Goal: Transaction & Acquisition: Obtain resource

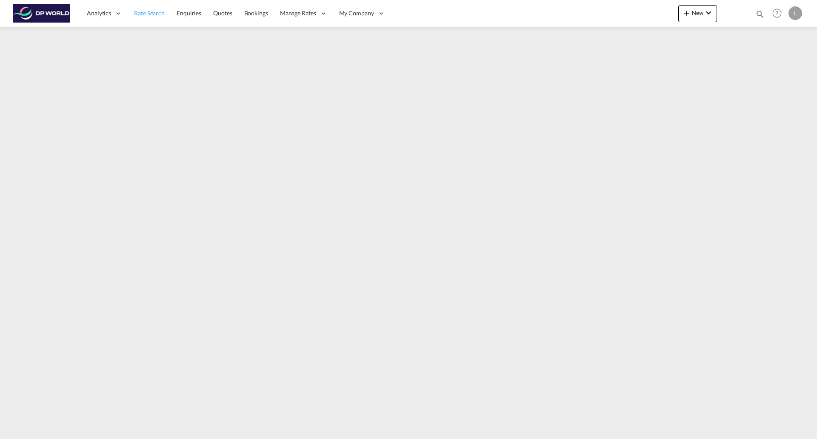
click at [161, 14] on span "Rate Search" at bounding box center [149, 12] width 31 height 7
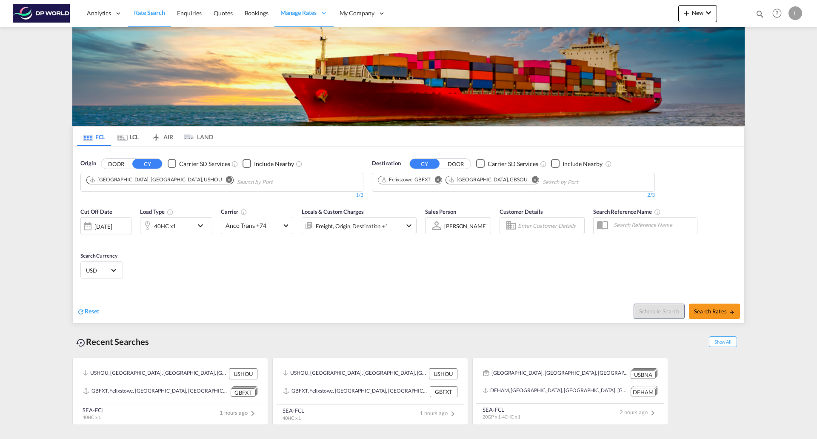
click at [226, 178] on md-icon "Remove" at bounding box center [229, 179] width 6 height 6
click at [438, 179] on md-icon "Remove" at bounding box center [437, 179] width 6 height 6
click at [464, 180] on md-icon "Remove" at bounding box center [467, 179] width 6 height 6
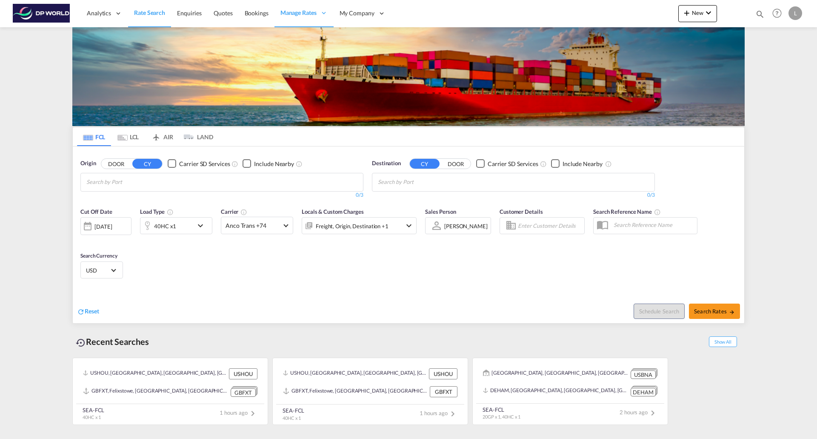
click at [274, 179] on body "Analytics Reports Dashboard Rate Search Enquiries Quotes Bookings" at bounding box center [408, 219] width 817 height 439
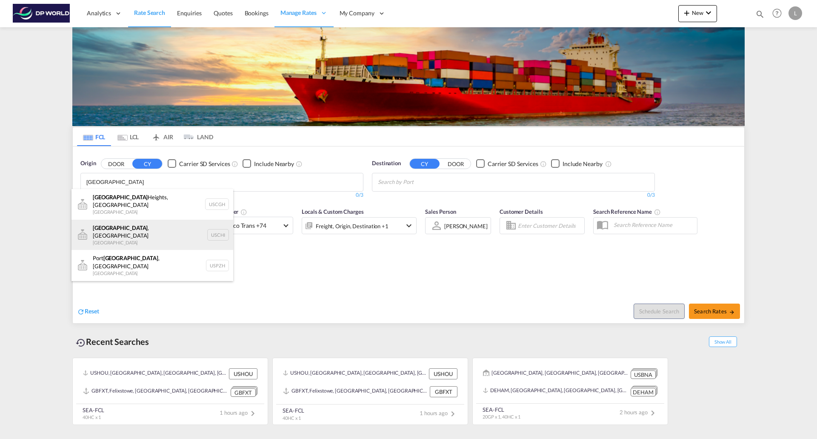
type input "[GEOGRAPHIC_DATA]"
click at [125, 226] on div "[GEOGRAPHIC_DATA] , IL United States USCHI" at bounding box center [152, 235] width 162 height 31
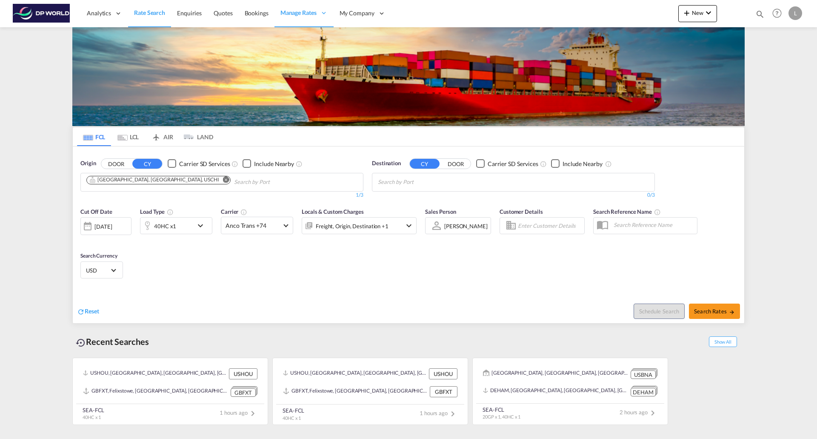
click at [400, 184] on body "Analytics Reports Dashboard Rate Search Enquiries Quotes Bookings" at bounding box center [408, 219] width 817 height 439
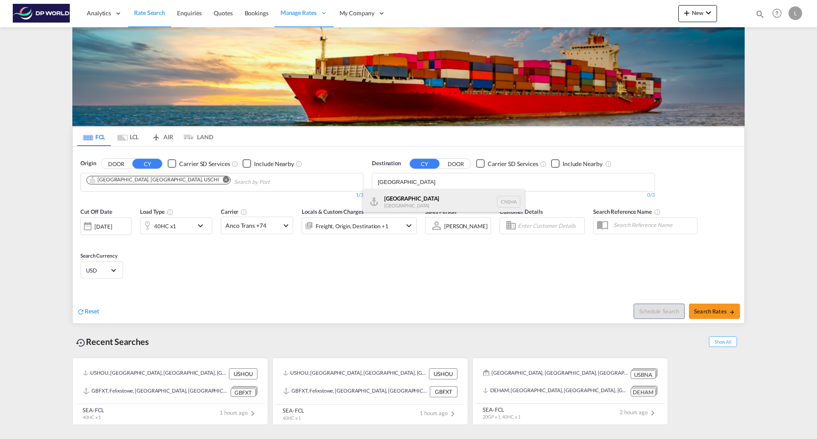
type input "[GEOGRAPHIC_DATA]"
click at [402, 194] on div "Shanghai [GEOGRAPHIC_DATA] [GEOGRAPHIC_DATA]" at bounding box center [444, 202] width 162 height 26
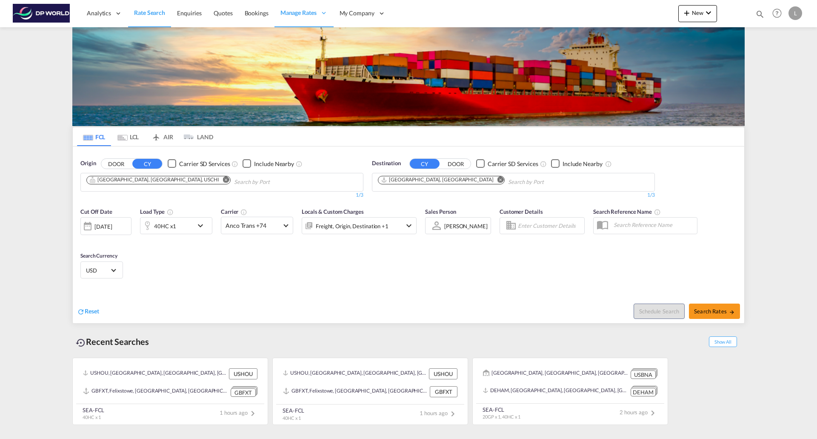
click at [200, 228] on md-icon "icon-chevron-down" at bounding box center [202, 225] width 14 height 10
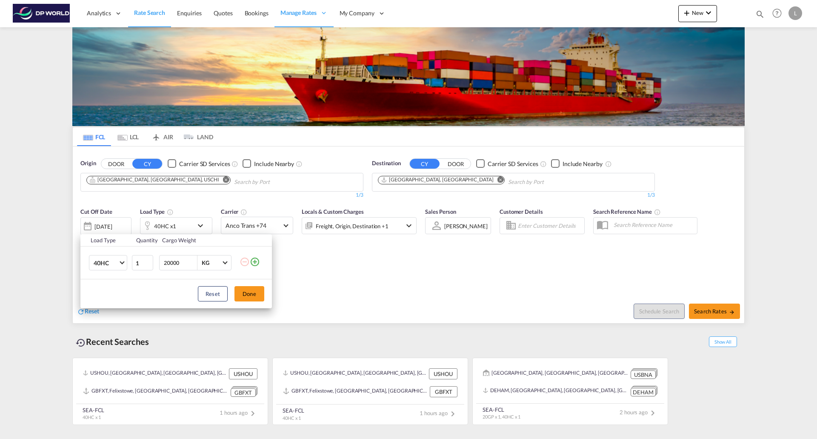
click at [255, 262] on md-icon "icon-plus-circle-outline" at bounding box center [255, 262] width 10 height 10
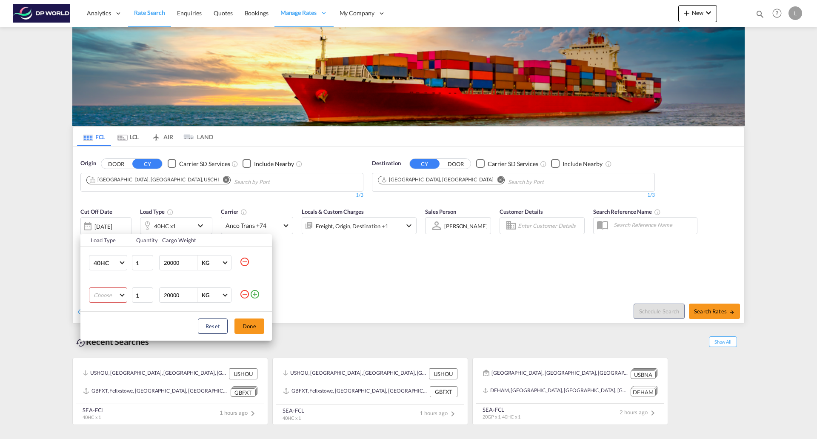
click at [122, 294] on md-select "Choose 20GP 40GP 40HC 45HC 20RE 40RE 40HR 20OT 40OT 20FR 40FR 40NR 20NR 45S 20T…" at bounding box center [108, 294] width 38 height 15
click at [110, 298] on md-option "20GP" at bounding box center [116, 295] width 58 height 20
click at [257, 325] on button "Done" at bounding box center [249, 325] width 30 height 15
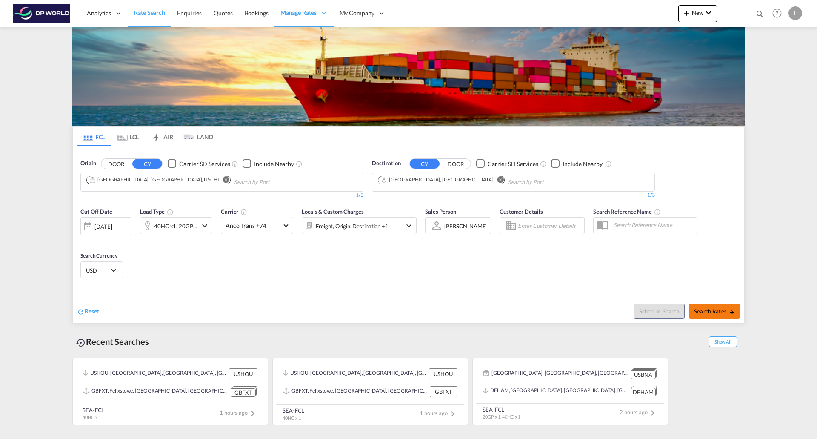
click at [702, 317] on button "Search Rates" at bounding box center [714, 310] width 51 height 15
type input "USCHI to CNSHA / [DATE]"
